Goal: Check status: Check status

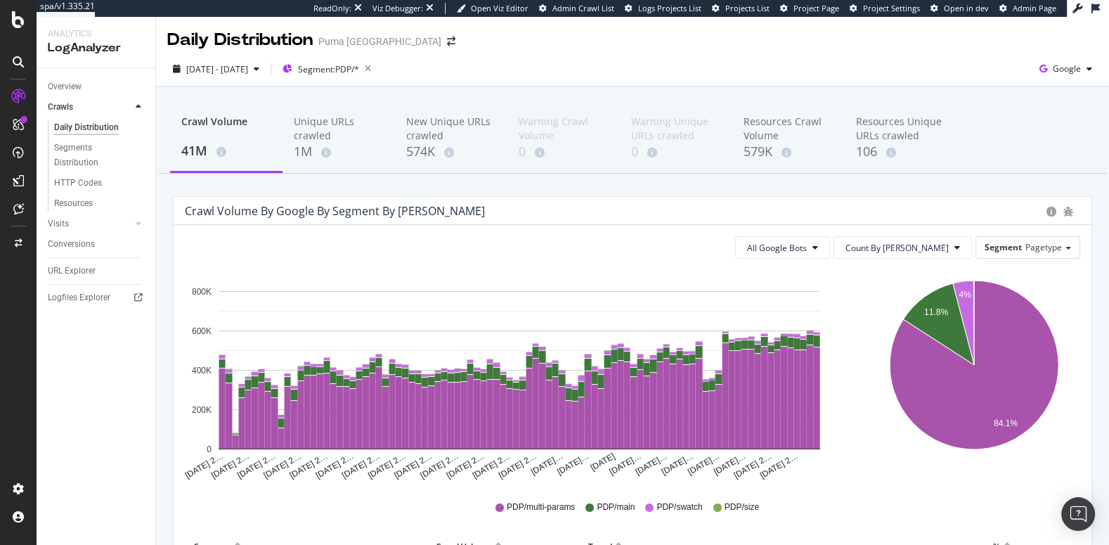
scroll to position [104, 0]
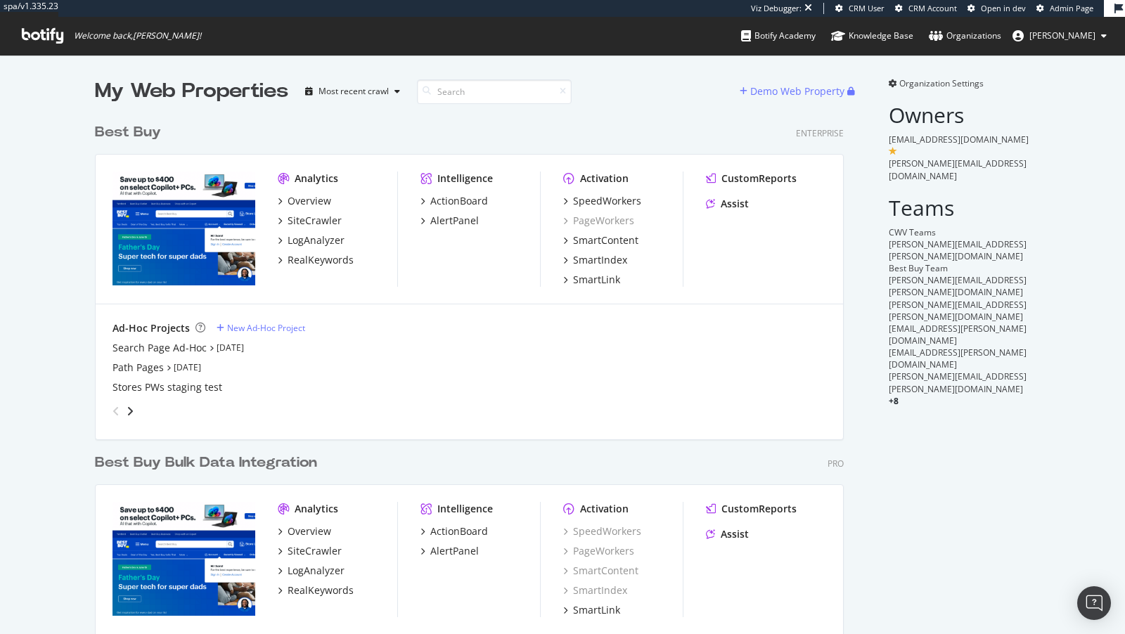
scroll to position [596, 760]
click at [632, 196] on div "SpeedWorkers" at bounding box center [607, 201] width 68 height 14
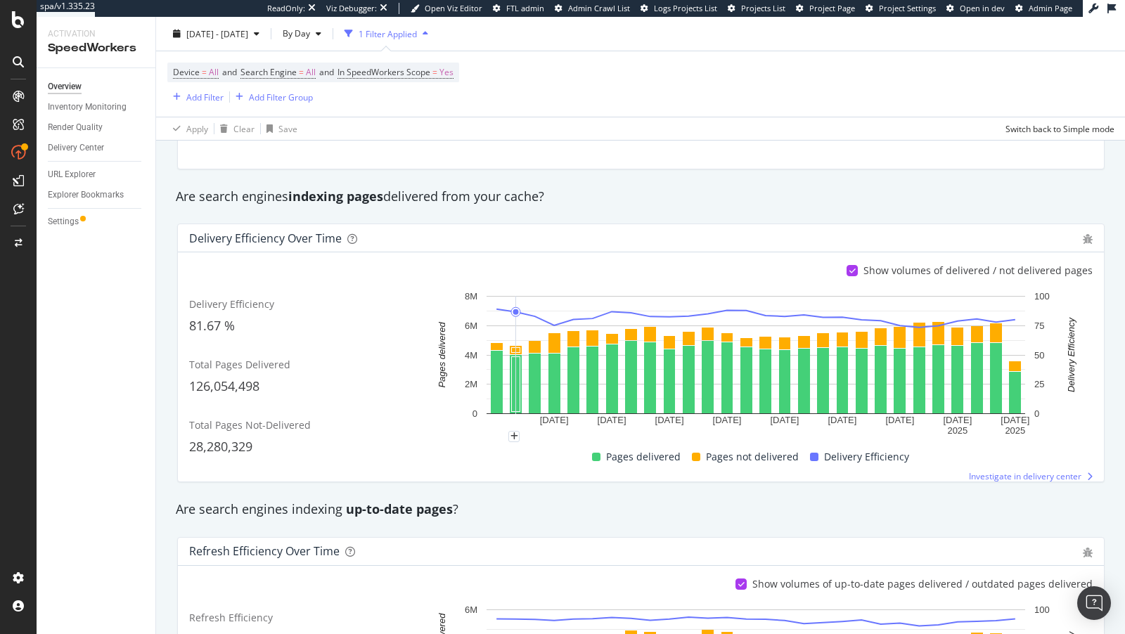
scroll to position [577, 0]
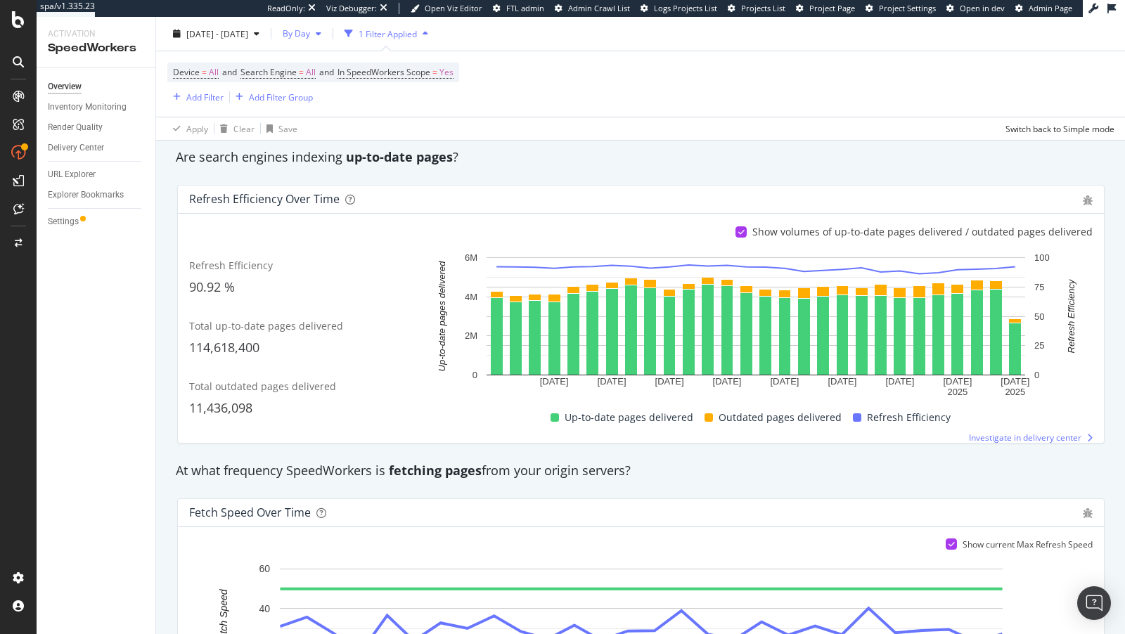
click at [327, 32] on div "button" at bounding box center [318, 34] width 17 height 8
click at [330, 60] on span "By Hour" at bounding box center [330, 61] width 37 height 13
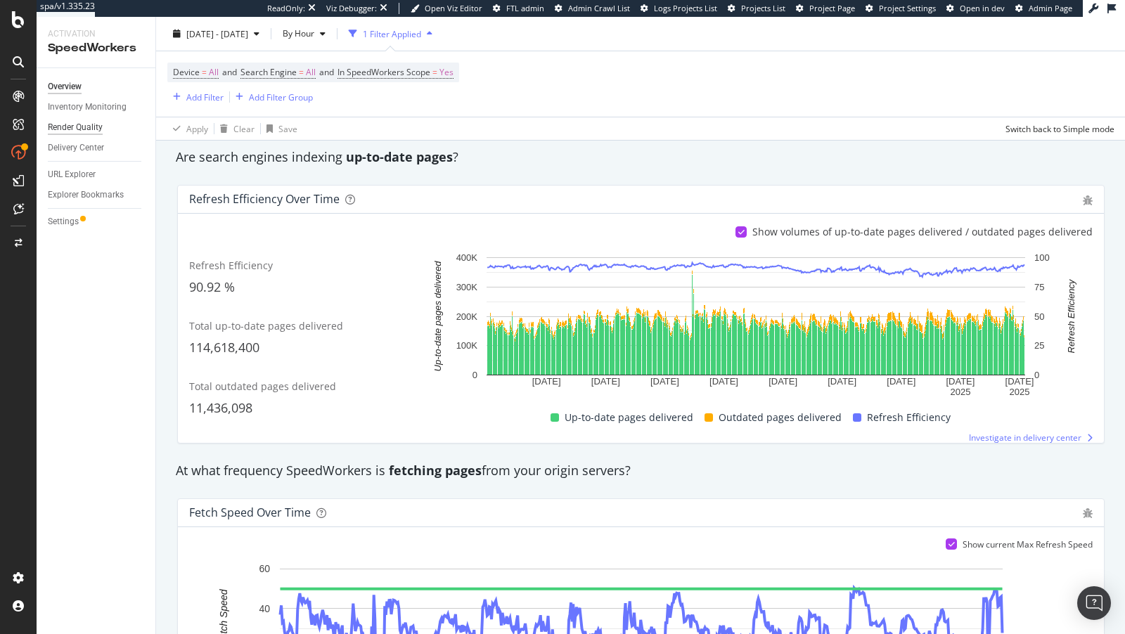
click at [86, 126] on div "Render Quality" at bounding box center [75, 127] width 55 height 15
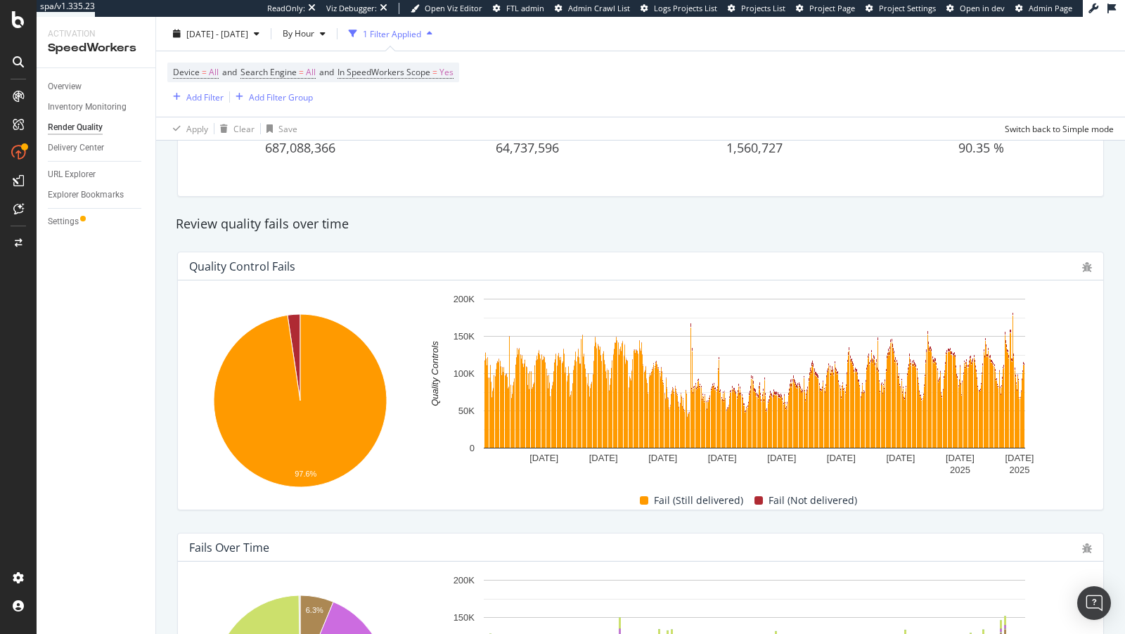
scroll to position [315, 0]
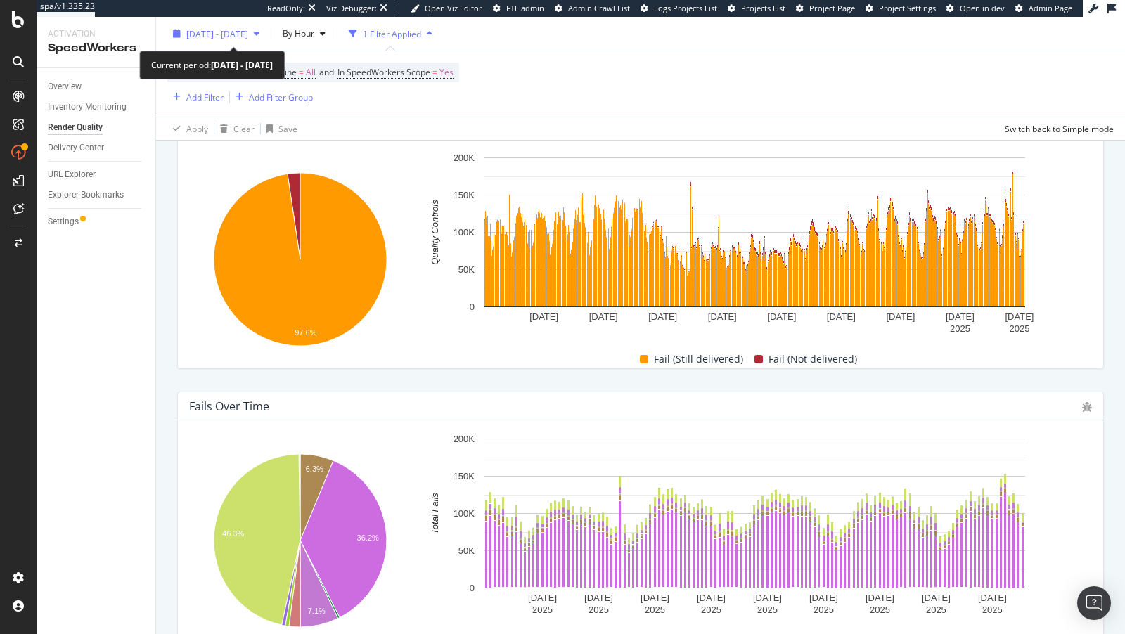
click at [248, 36] on span "[DATE] - [DATE]" at bounding box center [217, 33] width 62 height 12
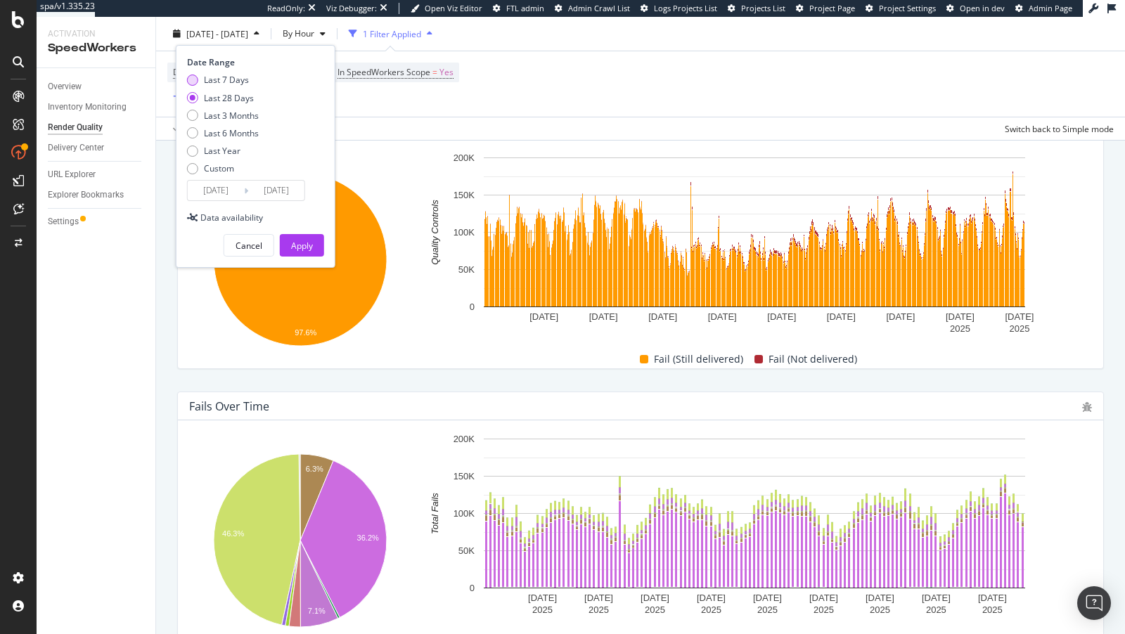
click at [237, 77] on div "Last 7 Days" at bounding box center [226, 80] width 45 height 12
type input "[DATE]"
click at [295, 235] on div "Apply" at bounding box center [302, 245] width 22 height 21
